Goal: Information Seeking & Learning: Find specific fact

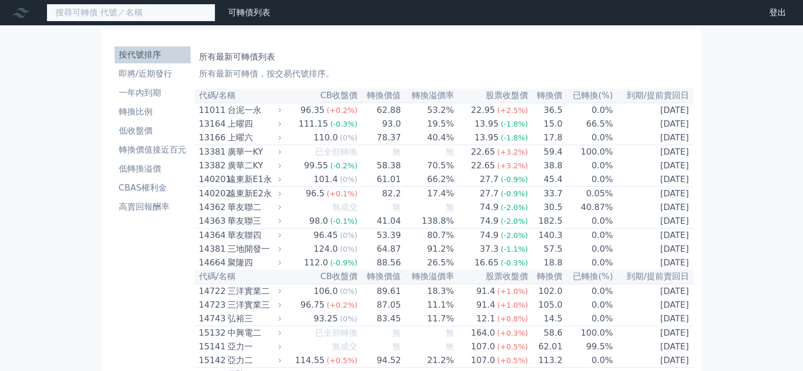
click at [160, 14] on input at bounding box center [130, 13] width 169 height 18
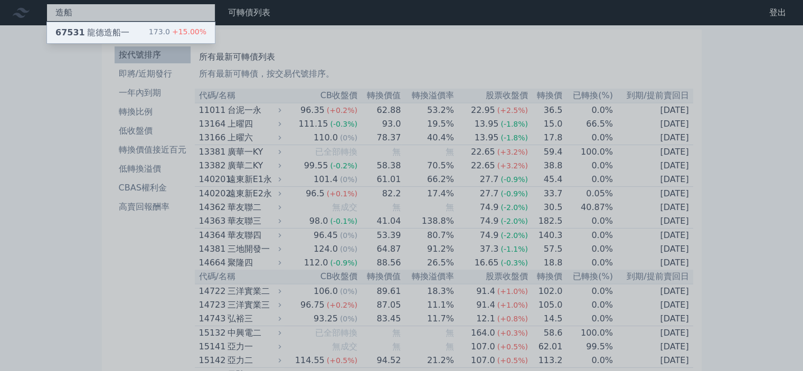
type input "造船"
click at [165, 38] on div "173.0 +15.00%" at bounding box center [178, 32] width 58 height 13
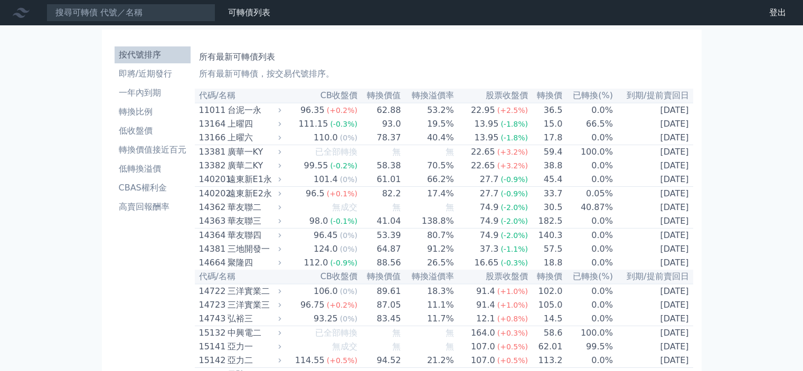
click at [153, 20] on input at bounding box center [130, 13] width 169 height 18
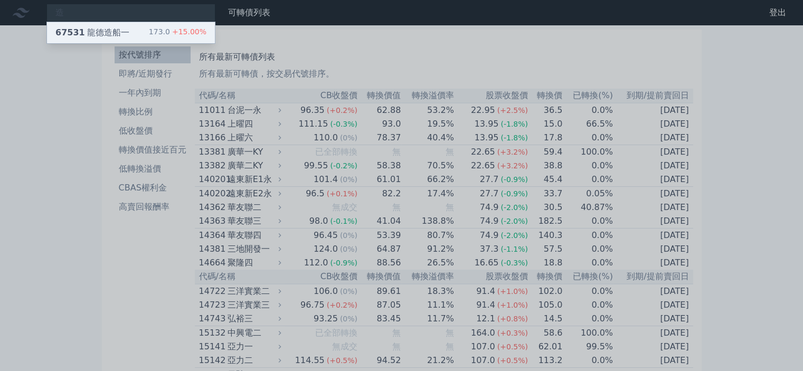
type input "造"
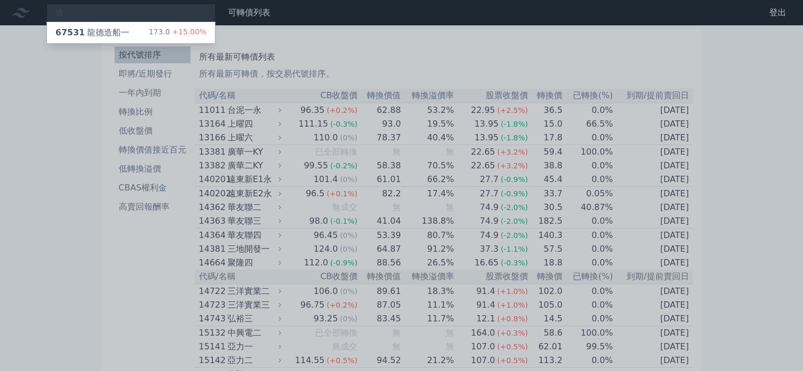
click at [173, 31] on div "173.0 +15.00%" at bounding box center [178, 32] width 58 height 13
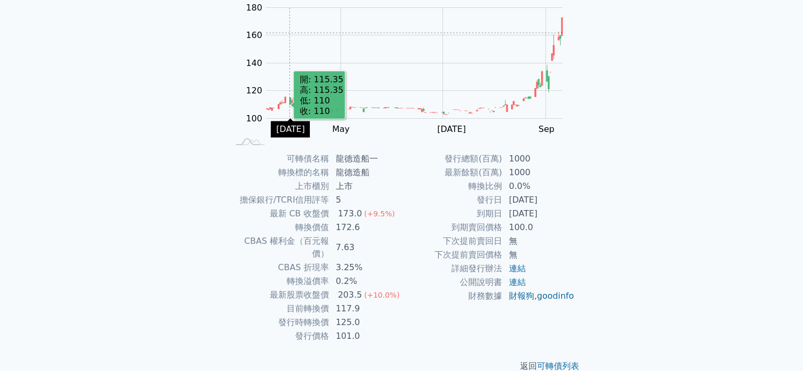
scroll to position [118, 0]
